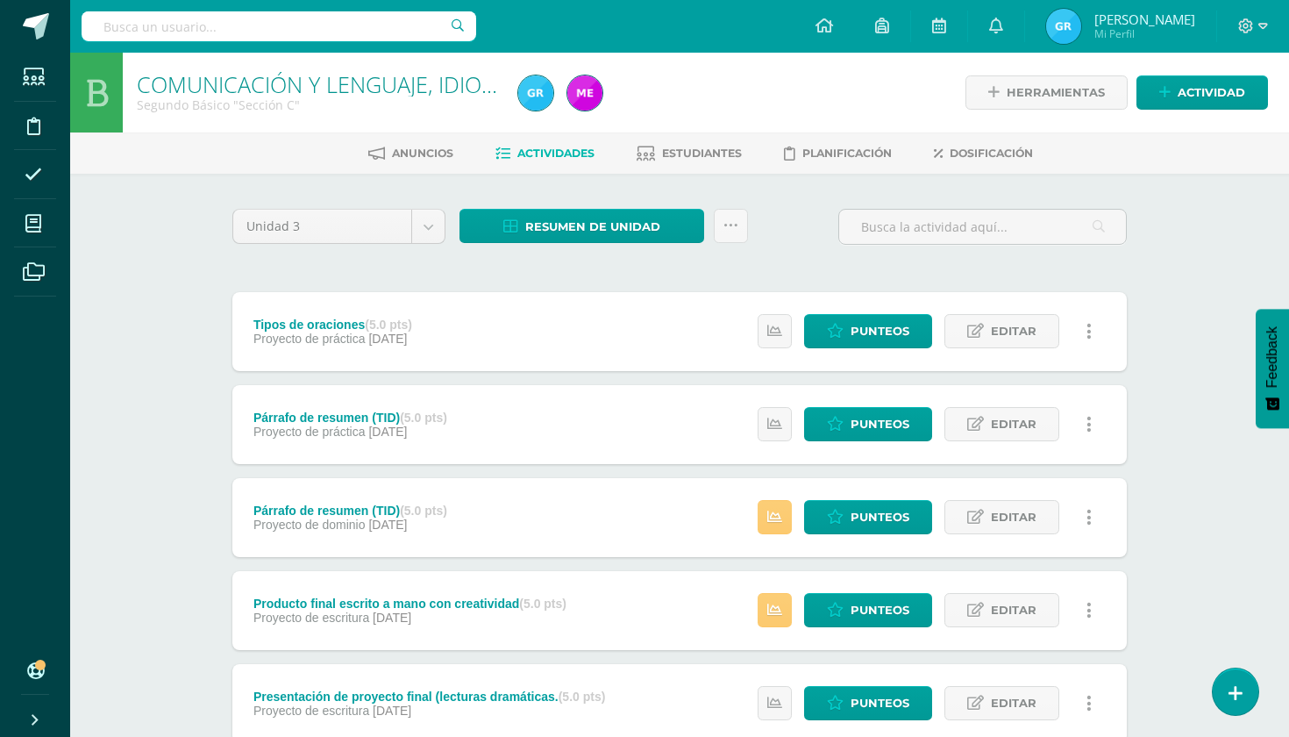
drag, startPoint x: 945, startPoint y: 45, endPoint x: 675, endPoint y: 273, distance: 353.5
click at [675, 273] on div "Unidad 3 Unidad 1 Unidad 2 Unidad 3 Unidad 4 Resumen de unidad Descargar como H…" at bounding box center [679, 746] width 909 height 1074
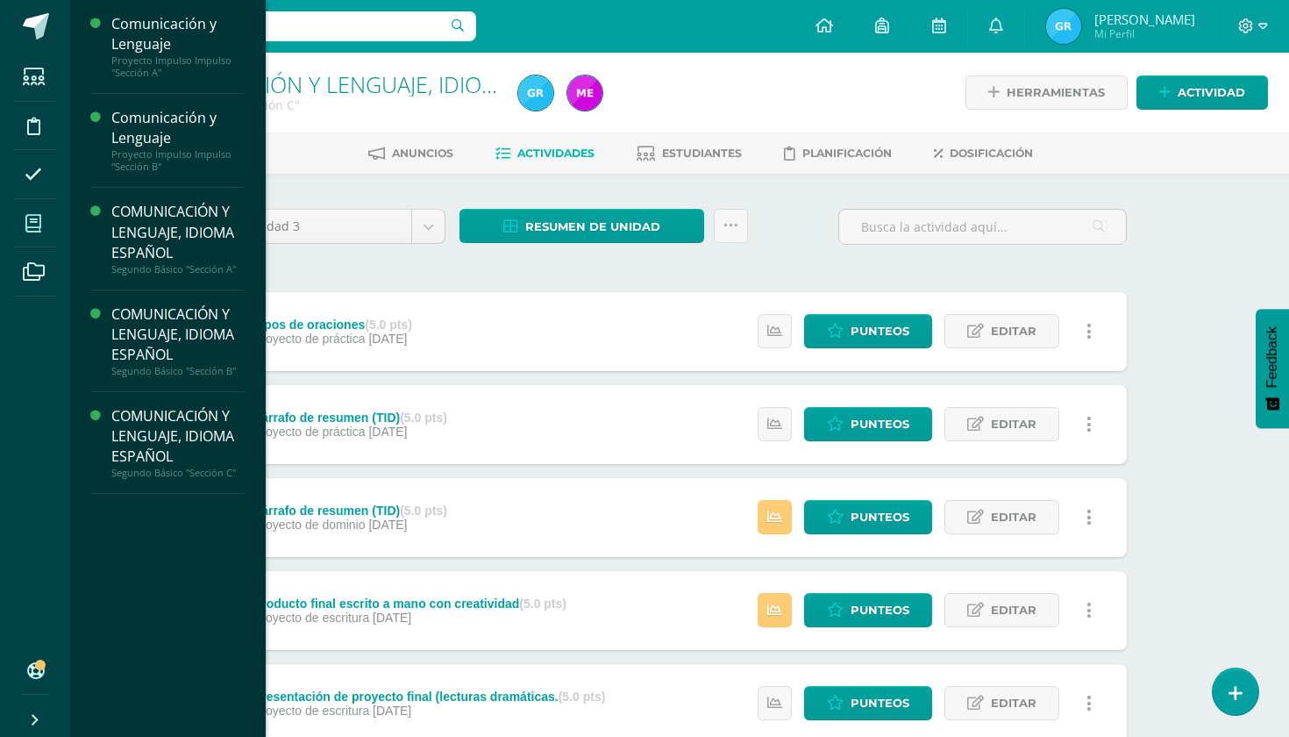
click at [39, 236] on span at bounding box center [33, 222] width 39 height 39
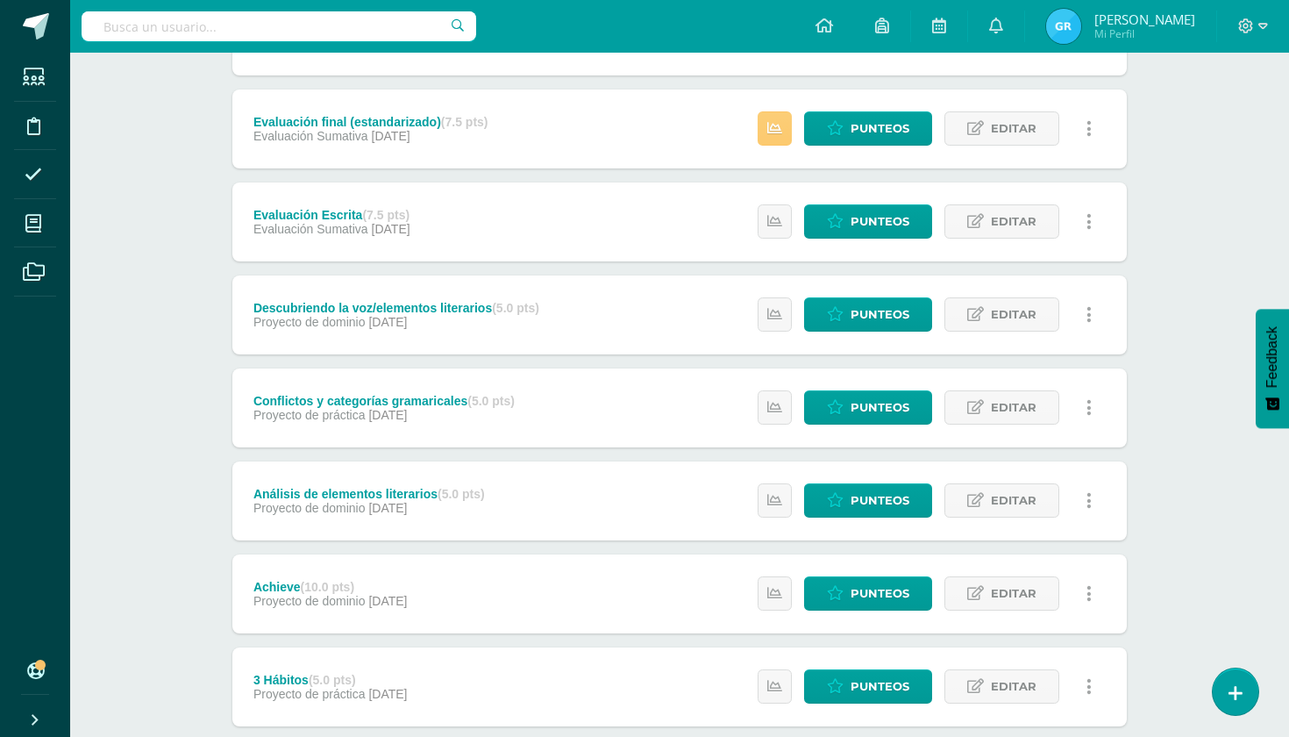
scroll to position [954, 0]
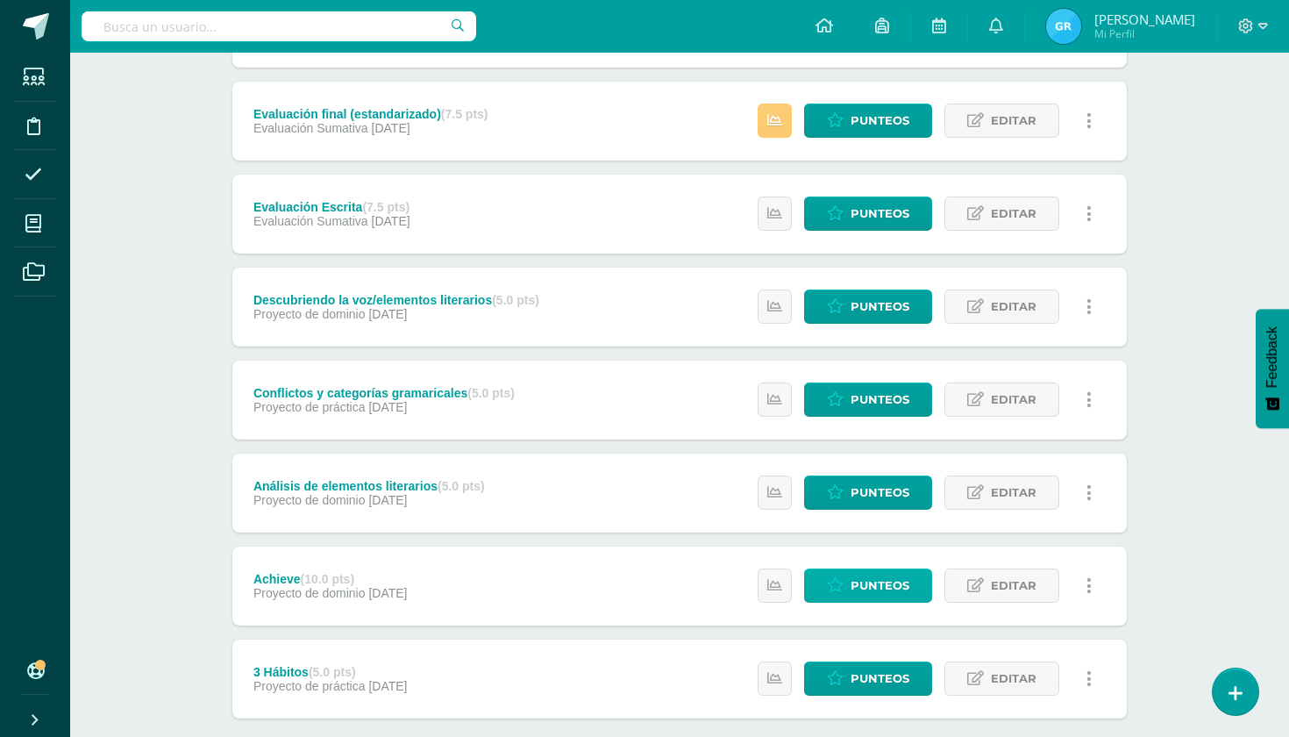
click at [886, 583] on span "Punteos" at bounding box center [880, 585] width 59 height 32
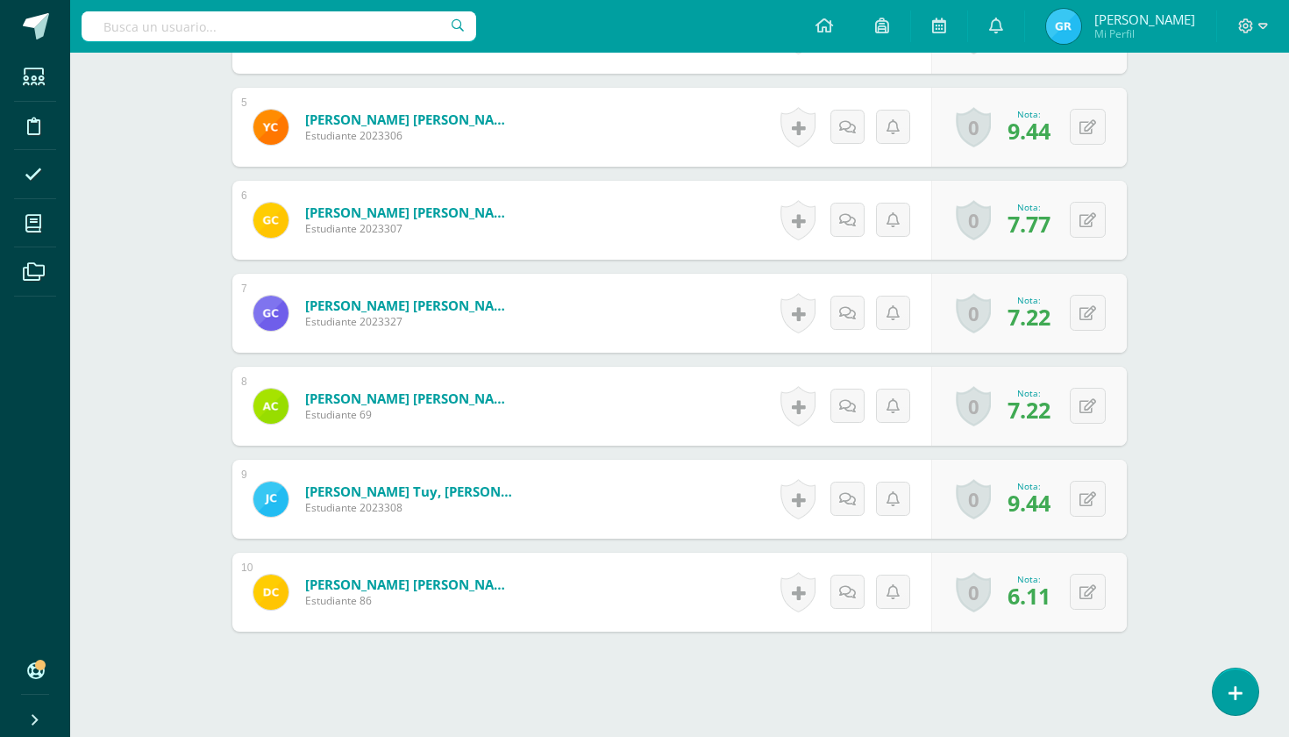
scroll to position [901, 0]
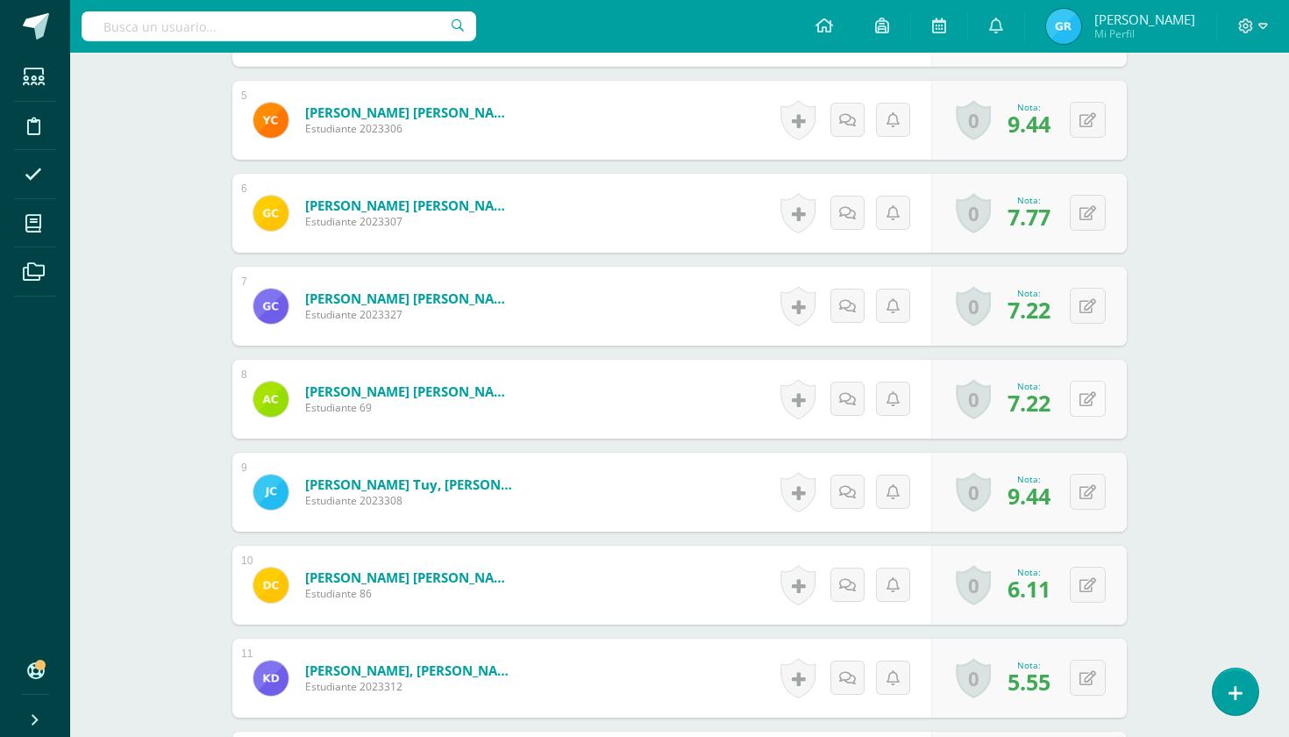
click at [1086, 396] on icon at bounding box center [1088, 399] width 17 height 15
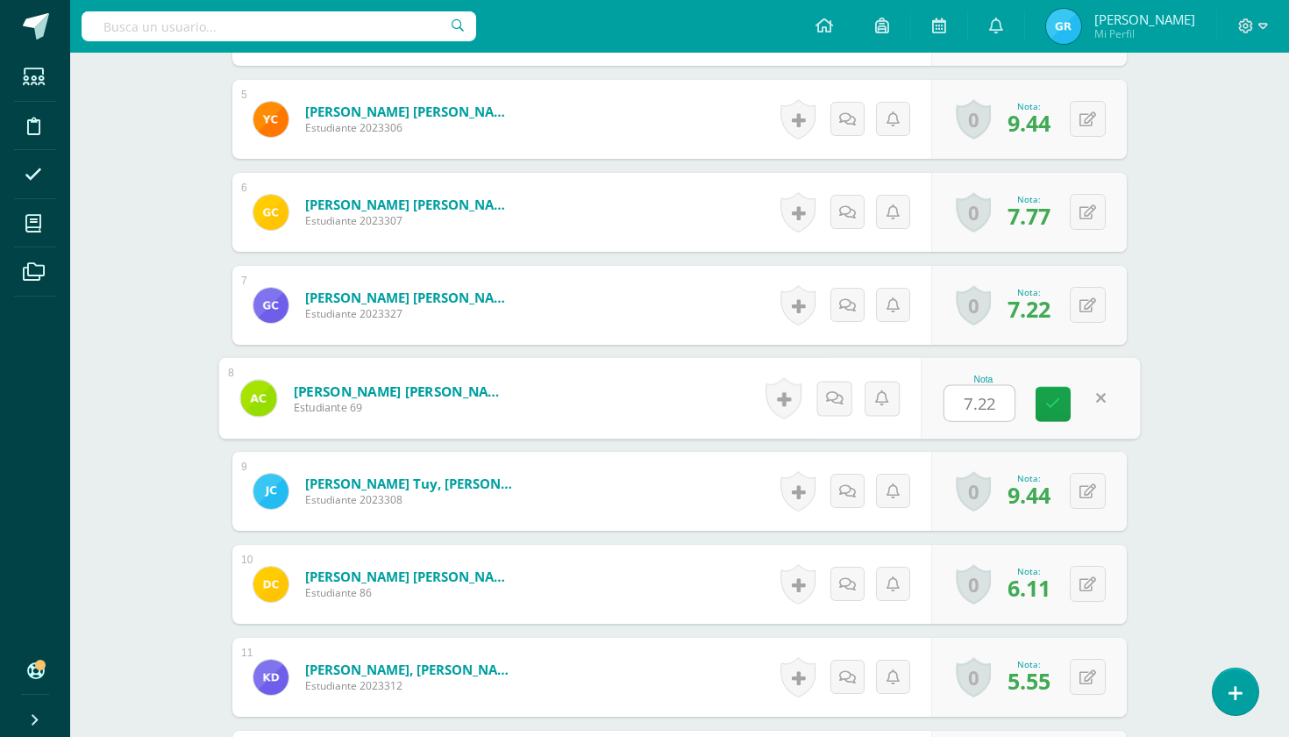
click at [1133, 383] on div "¿Estás seguro que quieres eliminar esta actividad? Esto borrará la actividad y …" at bounding box center [679, 510] width 909 height 2406
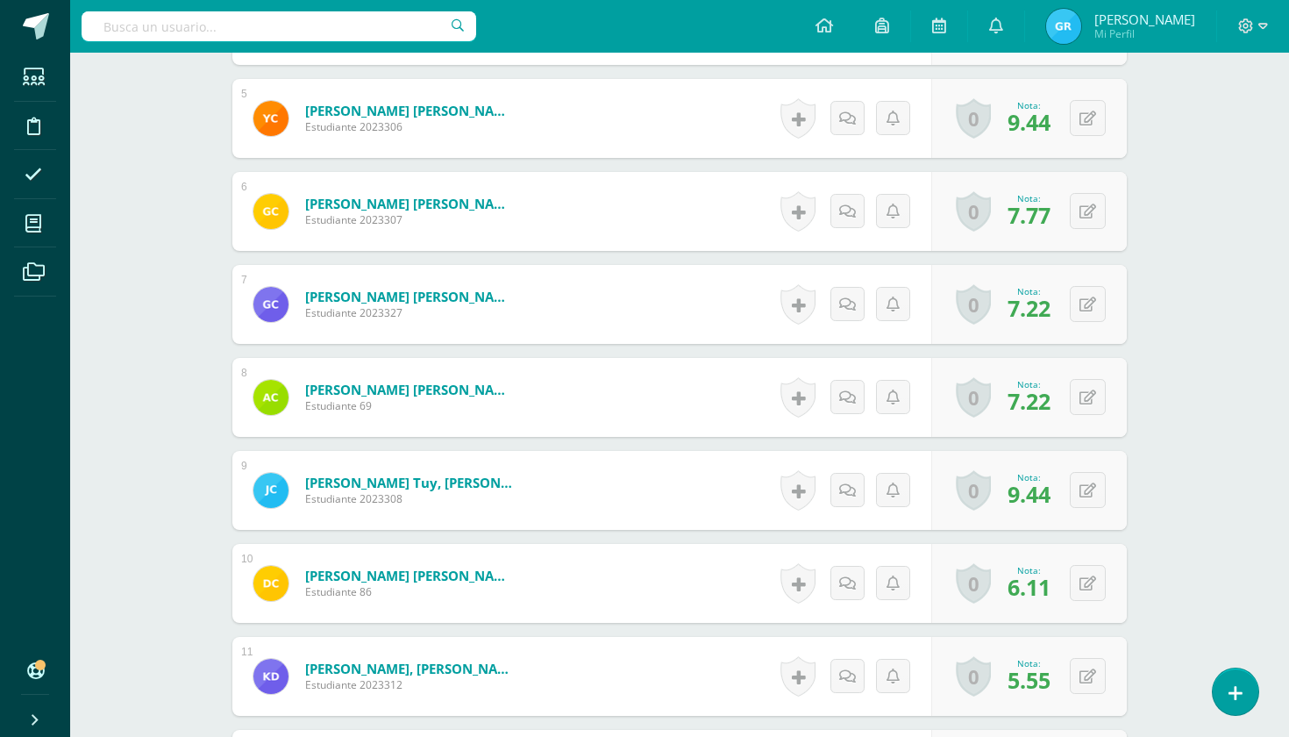
click at [635, 474] on form "[PERSON_NAME] Tuy, [PERSON_NAME] Estudiante 2023308 Nota 9.44 0 [GEOGRAPHIC_DAT…" at bounding box center [679, 490] width 895 height 79
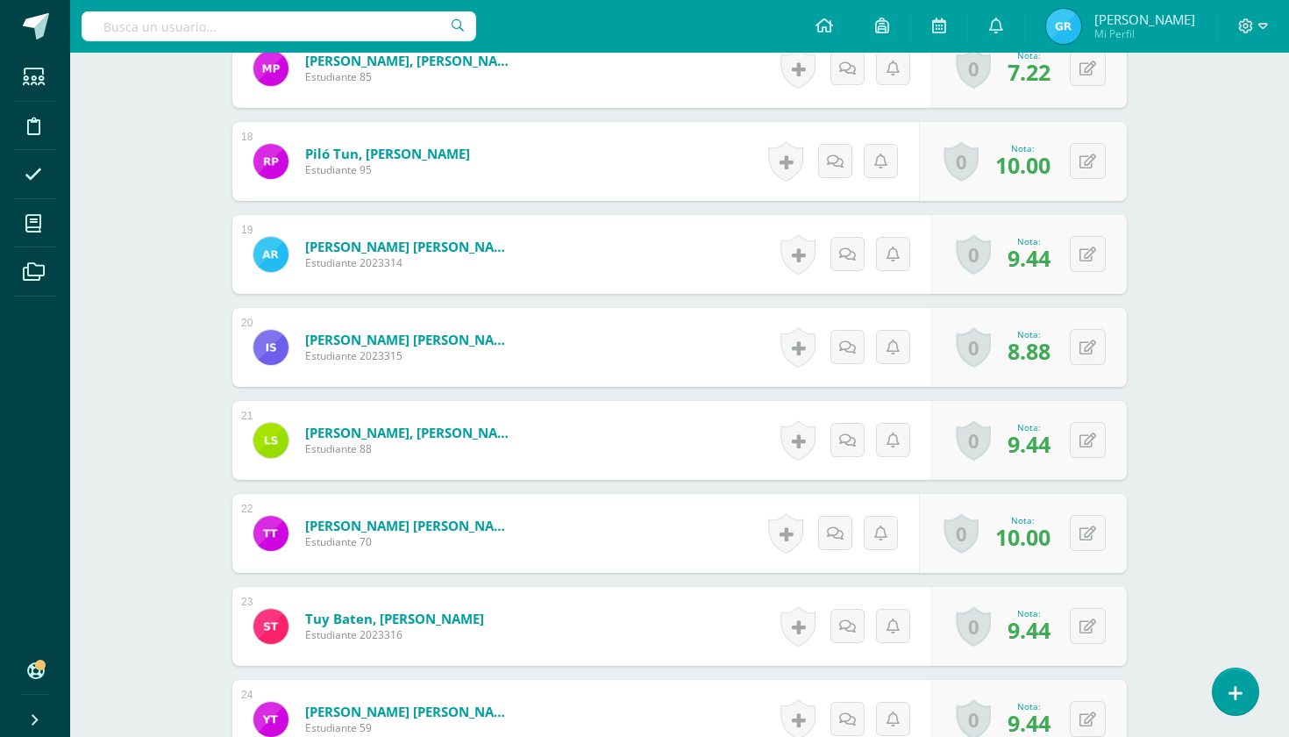
scroll to position [2070, 0]
